Goal: Understand process/instructions: Learn how to perform a task or action

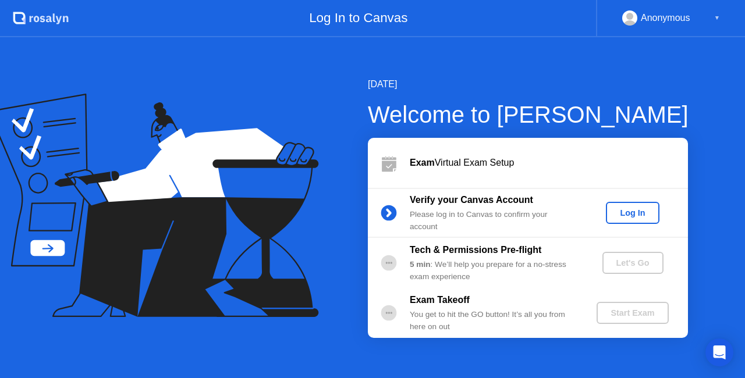
click at [628, 214] on div "Log In" at bounding box center [632, 212] width 44 height 9
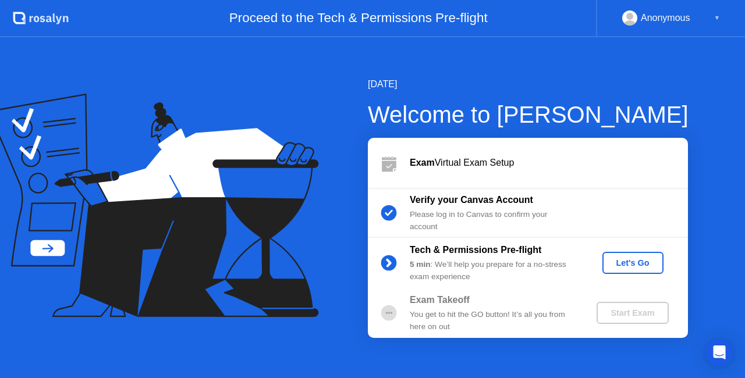
click at [632, 261] on div "Let's Go" at bounding box center [633, 262] width 52 height 9
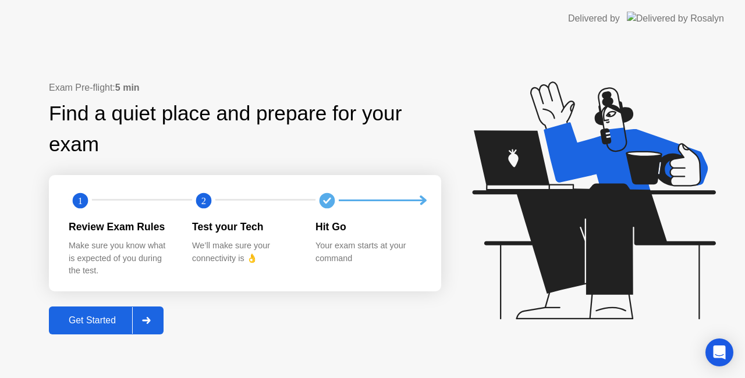
click at [151, 315] on div at bounding box center [146, 320] width 28 height 27
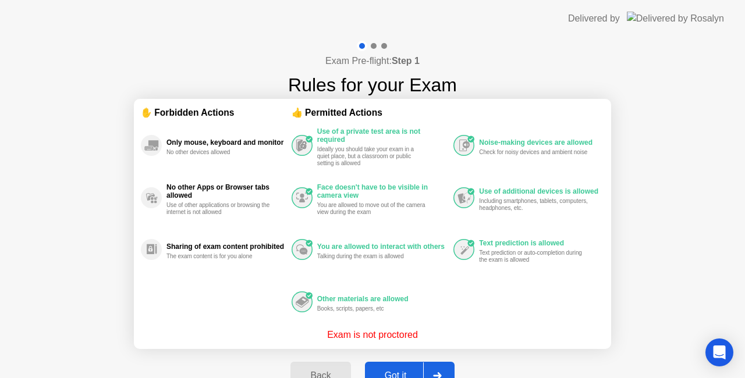
click at [435, 365] on div at bounding box center [437, 376] width 28 height 27
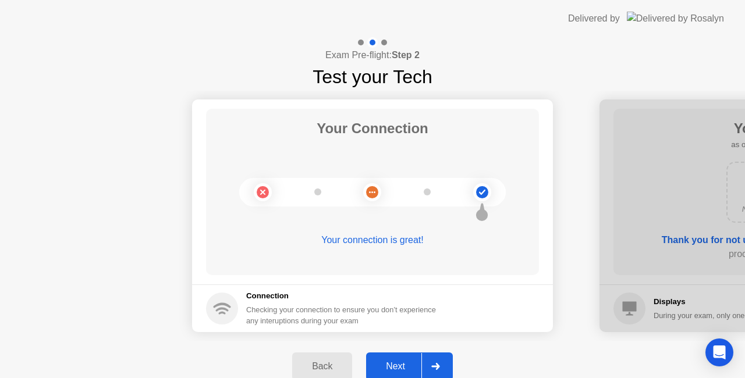
click at [435, 365] on icon at bounding box center [435, 366] width 9 height 7
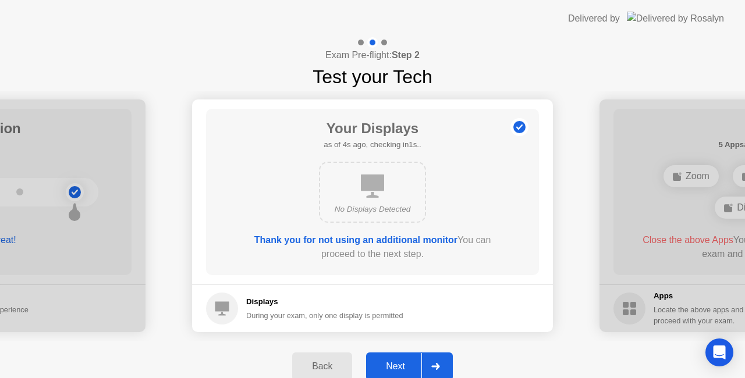
click at [438, 368] on icon at bounding box center [435, 366] width 8 height 7
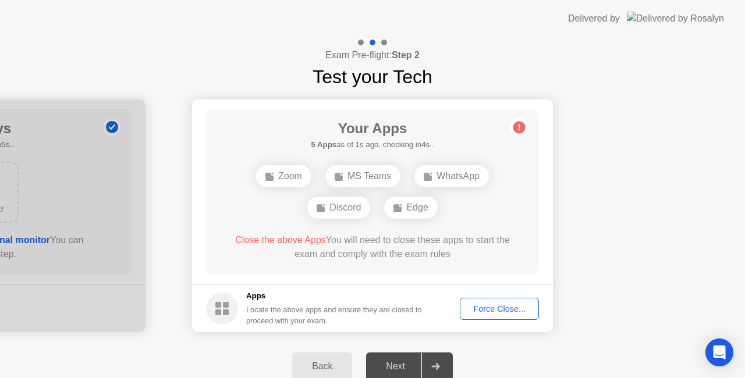
click at [438, 368] on icon at bounding box center [435, 366] width 8 height 7
click at [389, 368] on div "Next" at bounding box center [396, 366] width 52 height 10
click at [317, 367] on div "Back" at bounding box center [322, 366] width 53 height 10
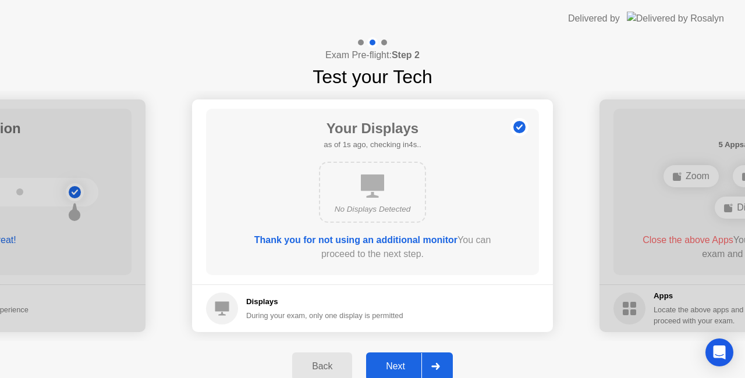
click at [317, 367] on div "Back" at bounding box center [322, 366] width 53 height 10
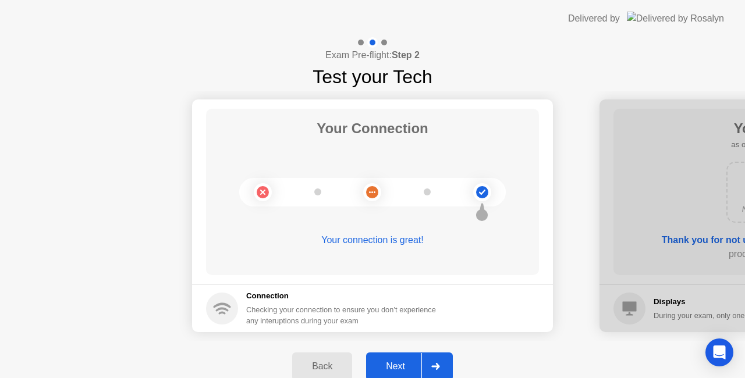
click at [317, 367] on div "Back" at bounding box center [322, 366] width 53 height 10
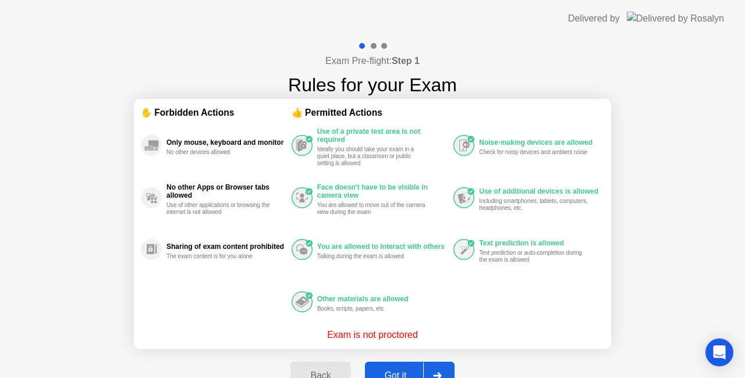
click at [434, 368] on div at bounding box center [437, 376] width 28 height 27
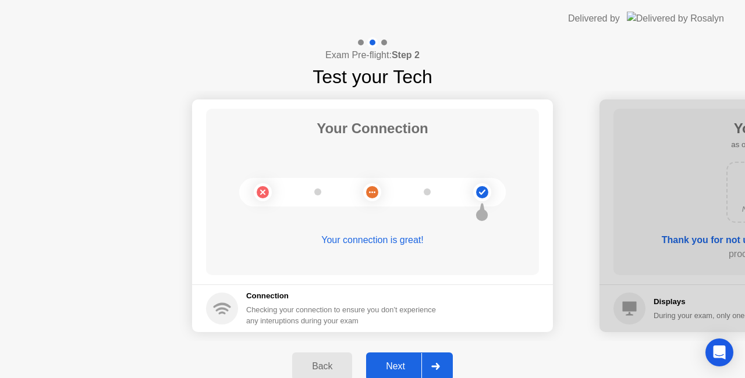
click at [434, 368] on icon at bounding box center [435, 366] width 9 height 7
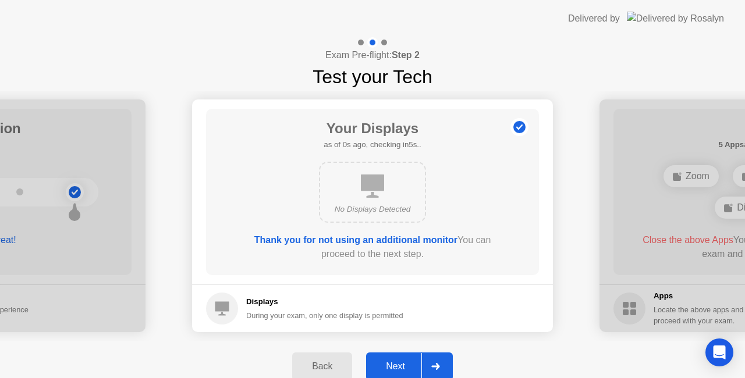
click at [221, 305] on icon at bounding box center [222, 309] width 14 height 14
click at [386, 367] on div "Next" at bounding box center [396, 366] width 52 height 10
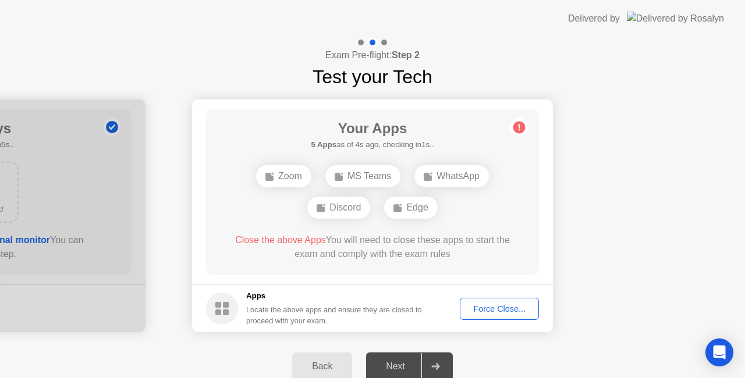
click at [432, 367] on icon at bounding box center [435, 366] width 8 height 7
click at [337, 366] on div "Back" at bounding box center [322, 366] width 53 height 10
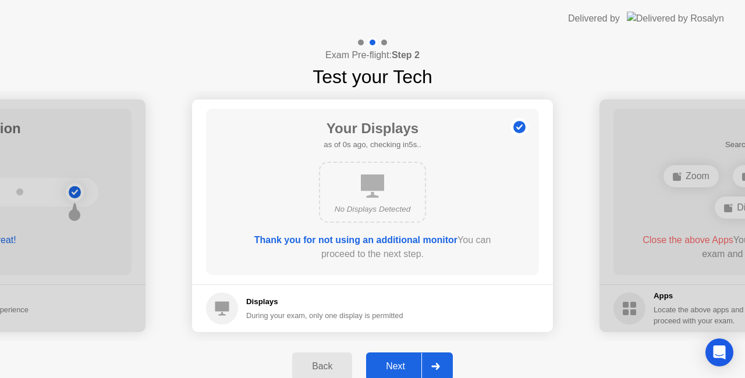
click at [337, 366] on div "Back" at bounding box center [322, 366] width 53 height 10
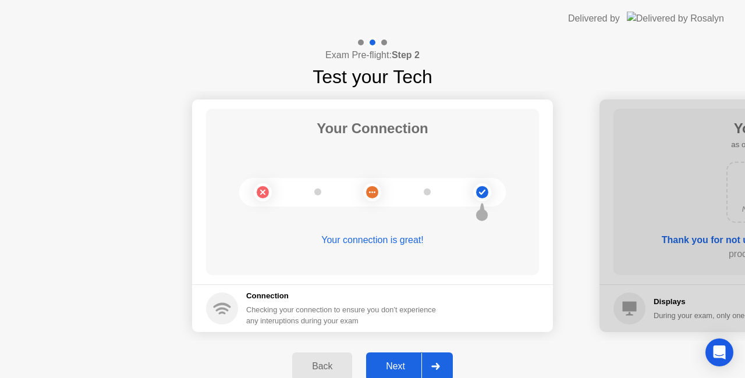
click at [337, 366] on div "Back" at bounding box center [322, 366] width 53 height 10
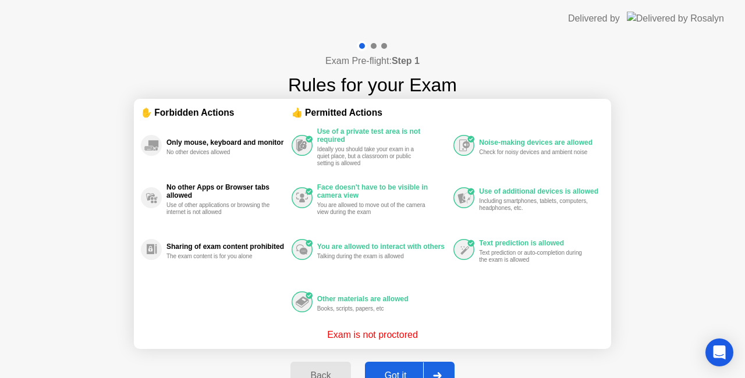
click at [317, 364] on button "Back" at bounding box center [320, 376] width 60 height 28
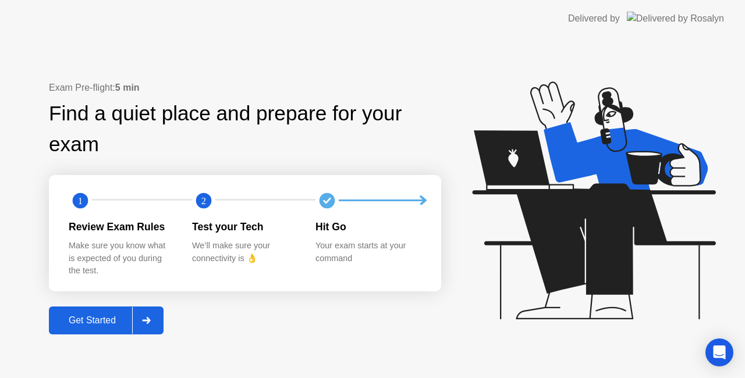
click at [147, 316] on div at bounding box center [146, 320] width 28 height 27
